Goal: Check status: Check status

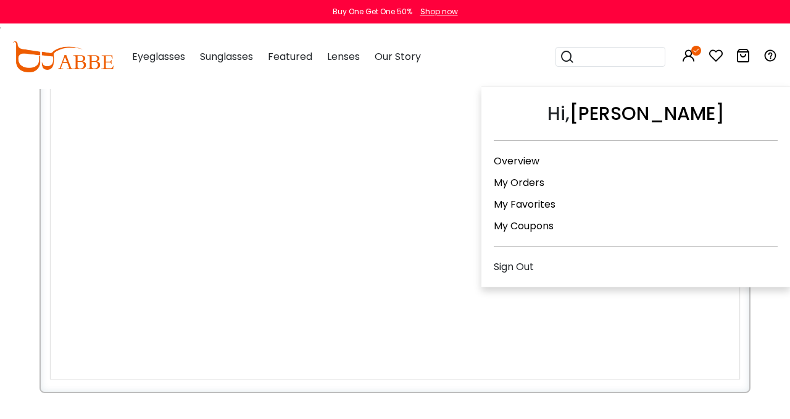
click at [534, 178] on link "My Orders" at bounding box center [519, 182] width 51 height 14
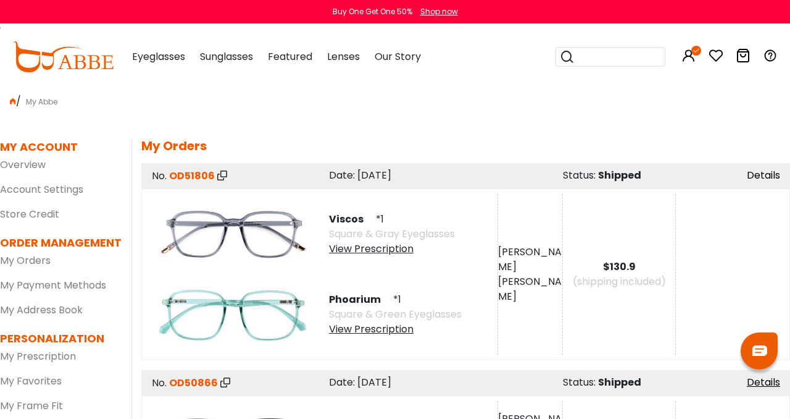
click at [773, 178] on link "Details" at bounding box center [763, 175] width 33 height 14
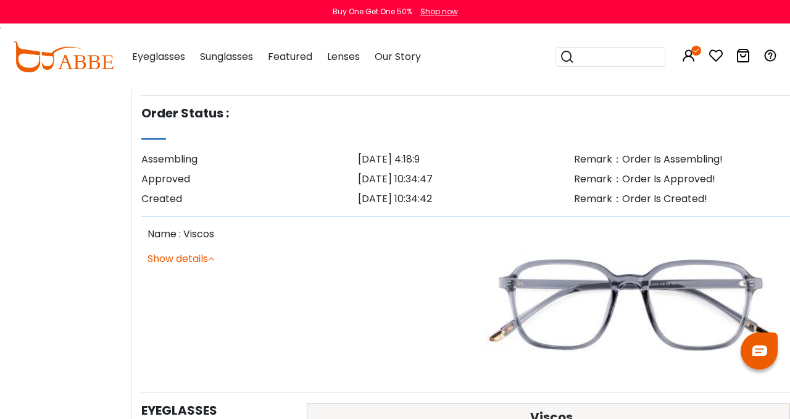
scroll to position [401, 0]
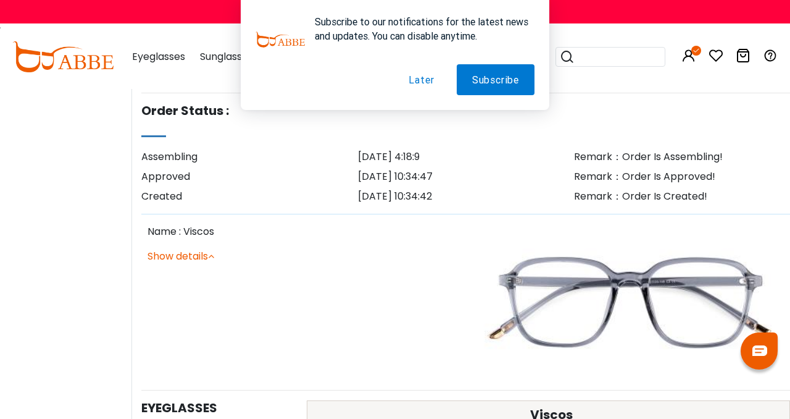
click at [413, 79] on button "Later" at bounding box center [421, 79] width 56 height 31
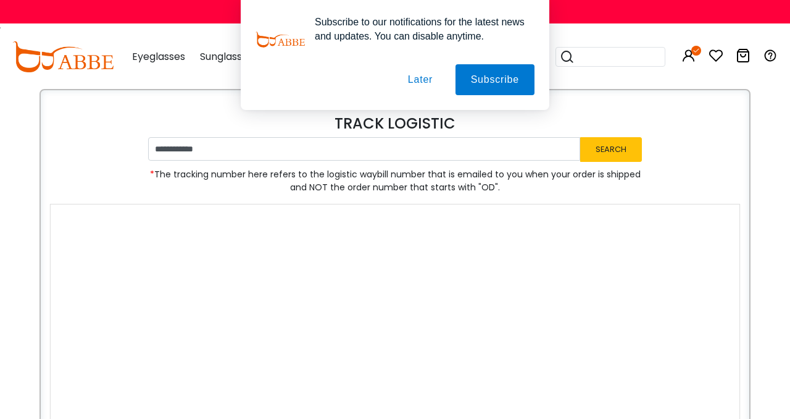
click at [423, 72] on button "Later" at bounding box center [421, 79] width 56 height 31
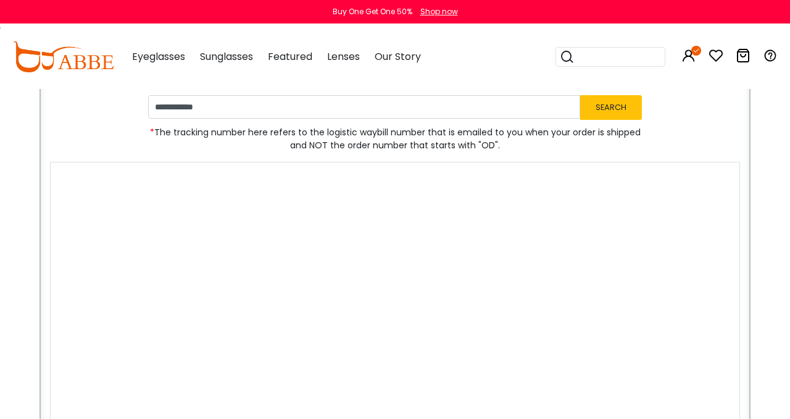
scroll to position [43, 0]
click at [501, 172] on div at bounding box center [395, 178] width 689 height 34
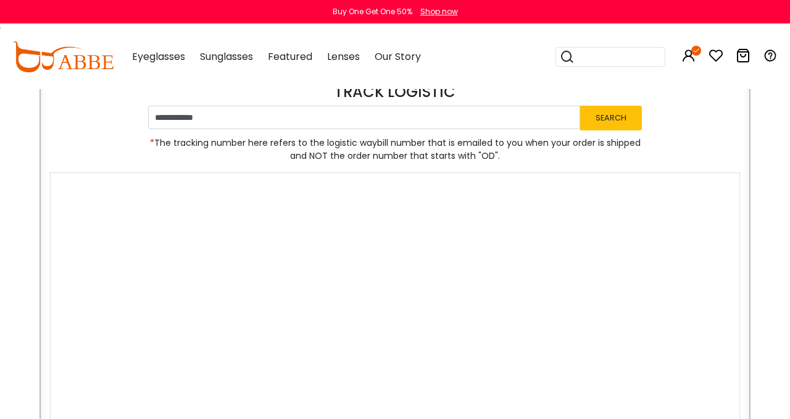
scroll to position [0, 0]
